Goal: Find specific page/section: Find specific page/section

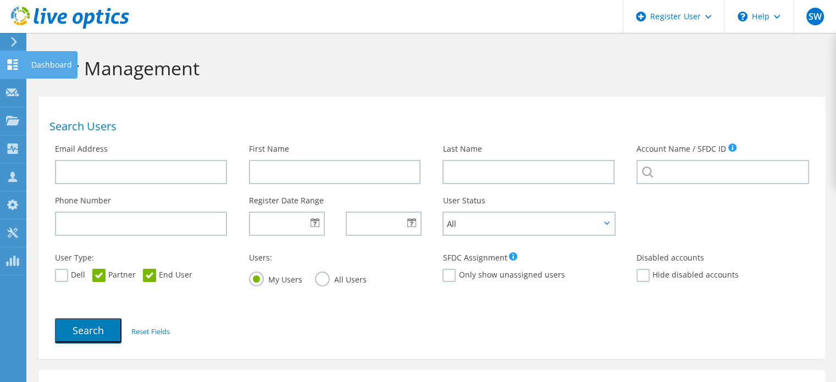
click at [12, 70] on div at bounding box center [12, 66] width 13 height 12
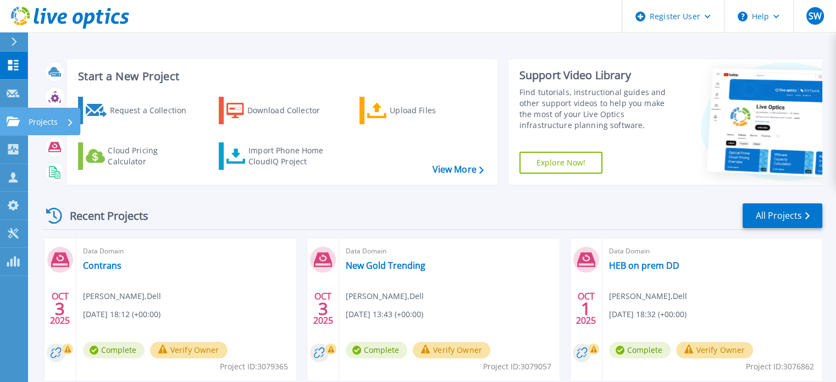
click at [15, 126] on link "Projects Projects" at bounding box center [13, 122] width 27 height 28
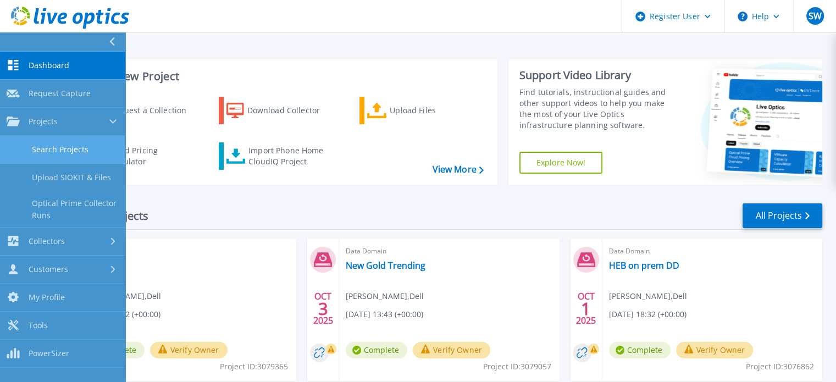
click at [70, 145] on link "Search Projects" at bounding box center [62, 150] width 125 height 28
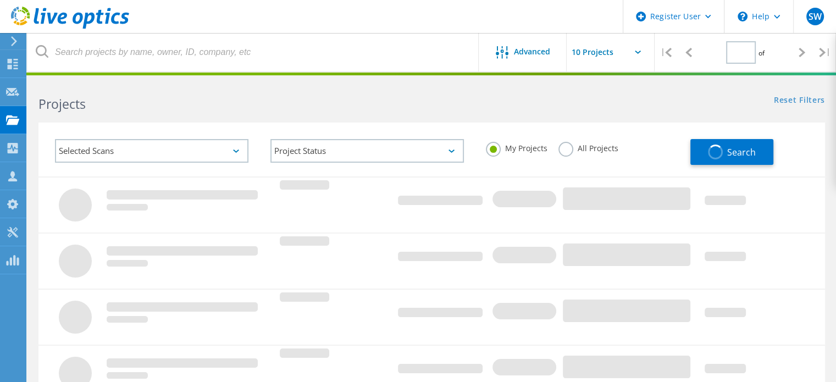
type input "1"
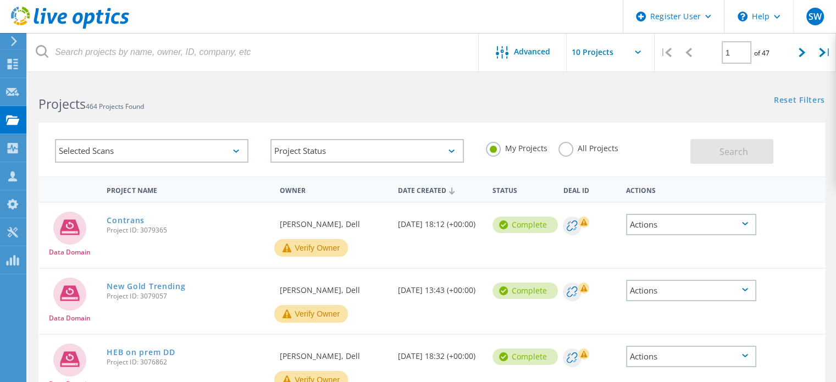
click at [572, 147] on label "All Projects" at bounding box center [589, 147] width 60 height 10
click at [0, 0] on input "All Projects" at bounding box center [0, 0] width 0 height 0
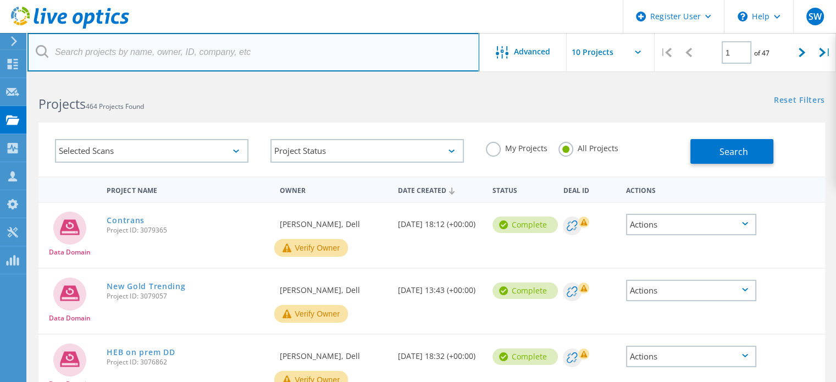
click at [201, 56] on input "text" at bounding box center [253, 52] width 452 height 38
type input "tandet"
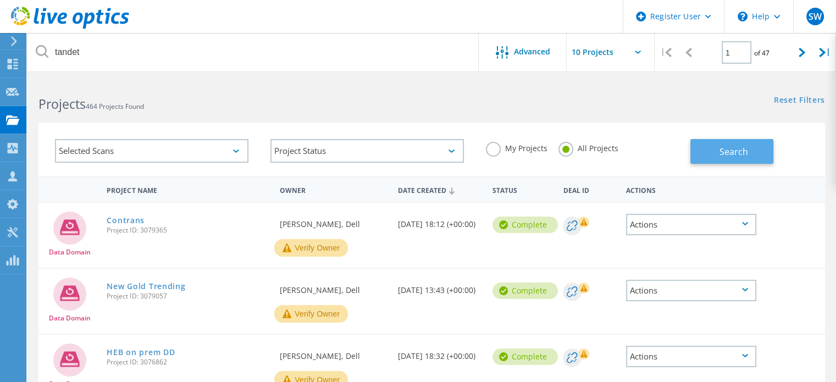
click at [699, 151] on button "Search" at bounding box center [732, 151] width 83 height 25
